Goal: Submit feedback/report problem

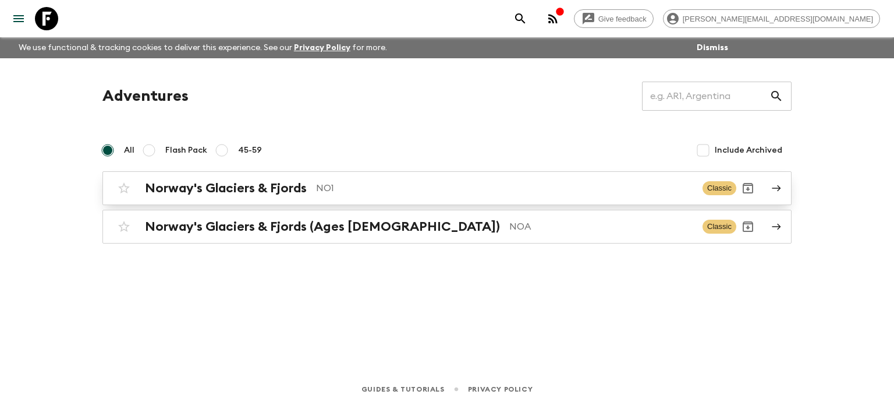
click at [258, 191] on h2 "Norway's Glaciers & Fjords" at bounding box center [226, 187] width 162 height 15
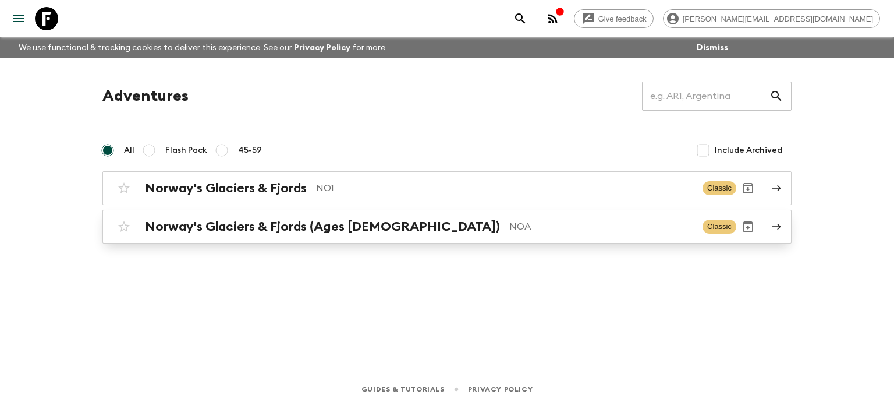
click at [360, 220] on h2 "Norway's Glaciers & Fjords (Ages [DEMOGRAPHIC_DATA])" at bounding box center [322, 226] width 355 height 15
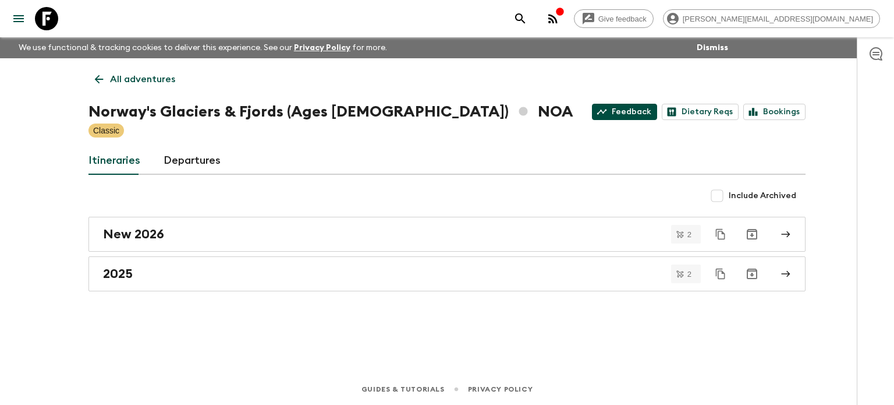
click at [641, 110] on link "Feedback" at bounding box center [624, 112] width 65 height 16
